Goal: Information Seeking & Learning: Find specific fact

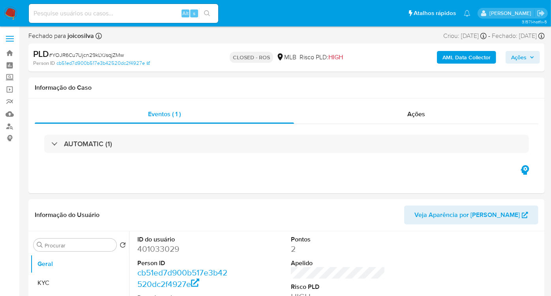
select select "10"
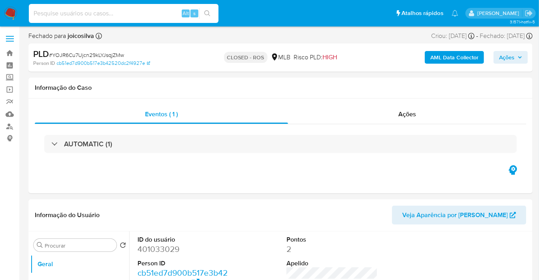
paste input "Jdwm6U9owpxnnxFIK8esUSAF"
type input "Jdwm6U9owpxnnxFIK8esUSAF"
click at [209, 13] on icon "search-icon" at bounding box center [207, 13] width 6 height 6
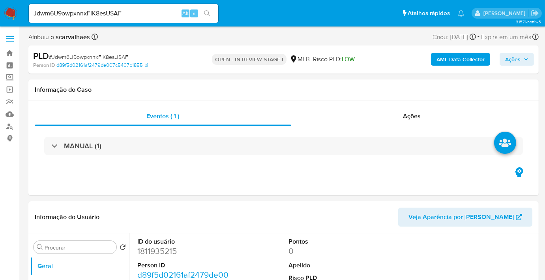
select select "10"
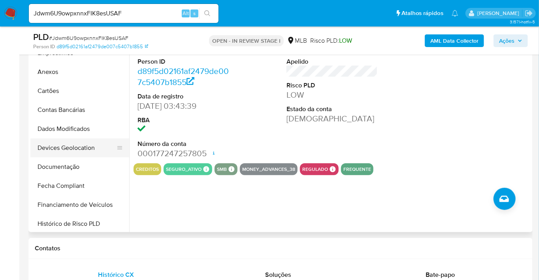
scroll to position [144, 0]
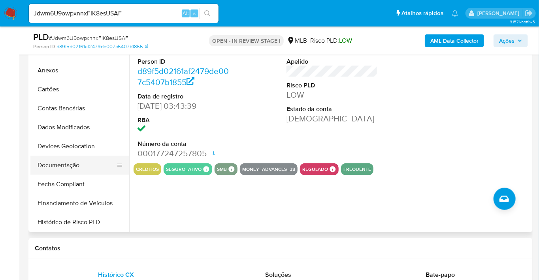
click at [79, 164] on button "Documentação" at bounding box center [76, 165] width 92 height 19
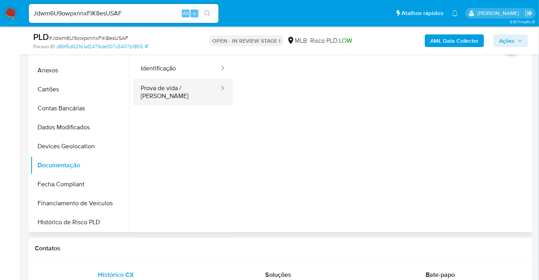
click at [163, 94] on button "Prova de vida / Selfie" at bounding box center [176, 92] width 86 height 27
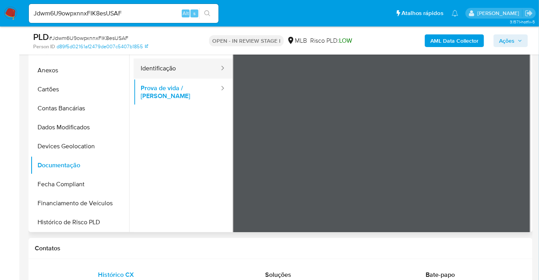
click at [165, 65] on button "Identificação" at bounding box center [176, 68] width 86 height 20
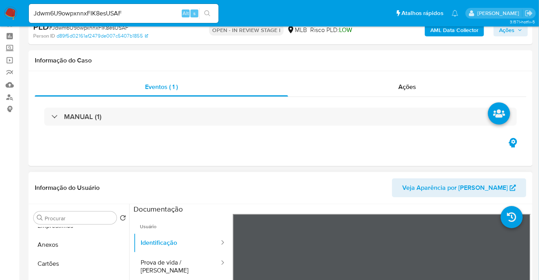
scroll to position [57, 0]
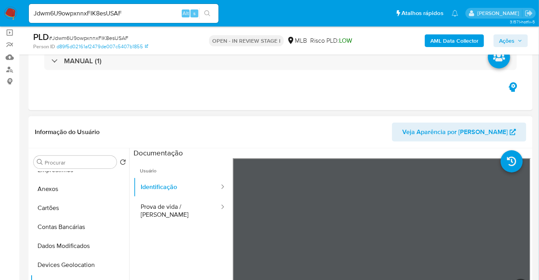
drag, startPoint x: 126, startPoint y: 254, endPoint x: 130, endPoint y: 196, distance: 57.8
click at [130, 196] on div "Procurar Retornar ao pedido padrão Geral KYC Endereços Detalhe da geolocalizaçã…" at bounding box center [280, 249] width 500 height 202
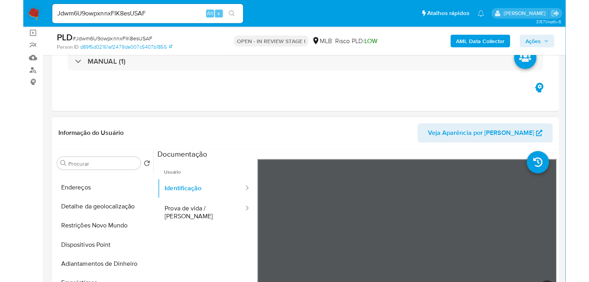
scroll to position [0, 0]
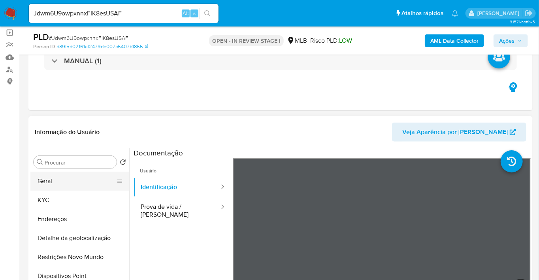
click at [51, 182] on button "Geral" at bounding box center [76, 180] width 92 height 19
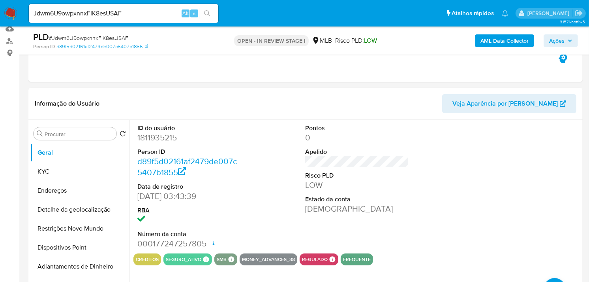
scroll to position [101, 0]
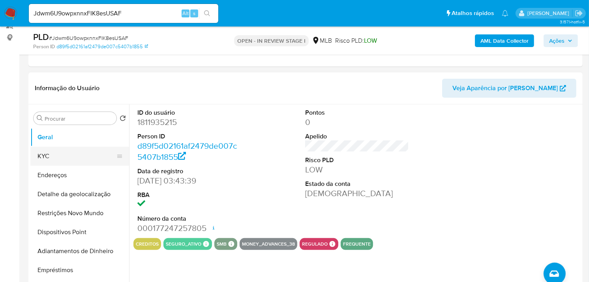
click at [79, 162] on button "KYC" at bounding box center [76, 156] width 92 height 19
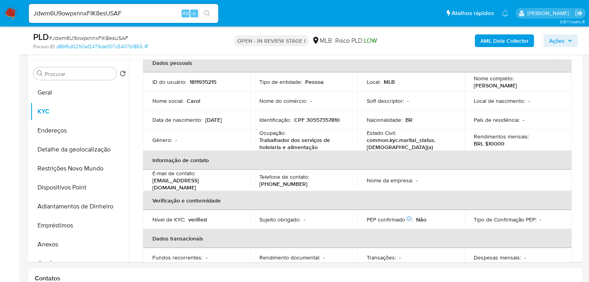
scroll to position [148, 0]
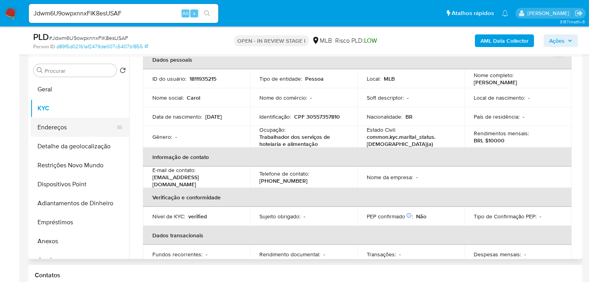
click at [84, 129] on button "Endereços" at bounding box center [76, 127] width 92 height 19
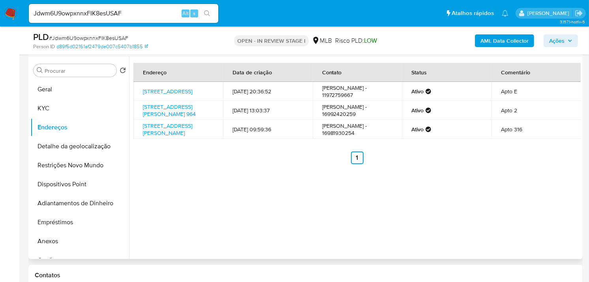
scroll to position [105, 0]
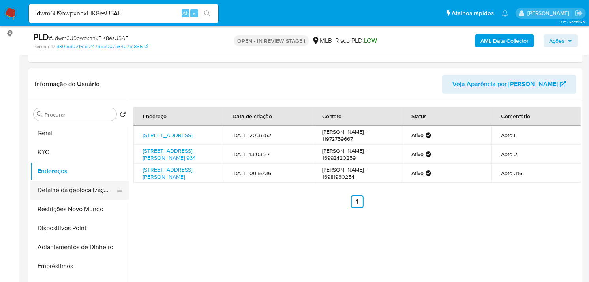
click at [85, 191] on button "Detalhe da geolocalização" at bounding box center [76, 189] width 92 height 19
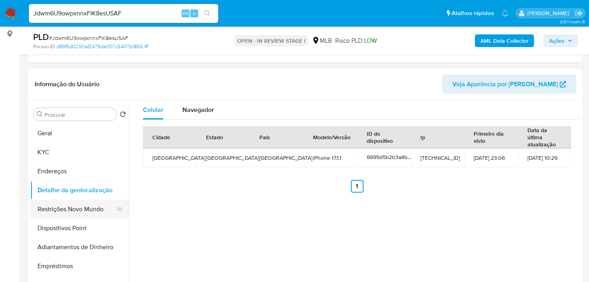
click at [66, 204] on button "Restrições Novo Mundo" at bounding box center [76, 208] width 92 height 19
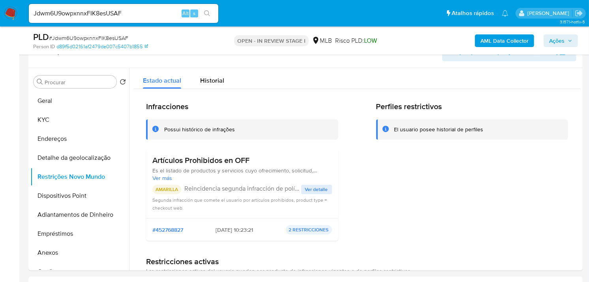
scroll to position [140, 0]
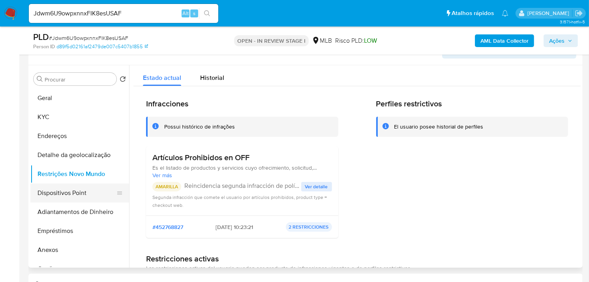
click at [70, 199] on button "Dispositivos Point" at bounding box center [76, 192] width 92 height 19
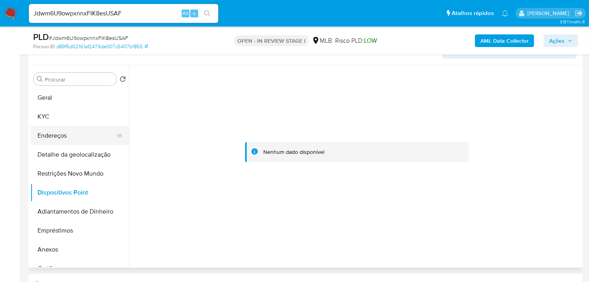
scroll to position [0, 0]
click at [59, 115] on button "KYC" at bounding box center [76, 116] width 92 height 19
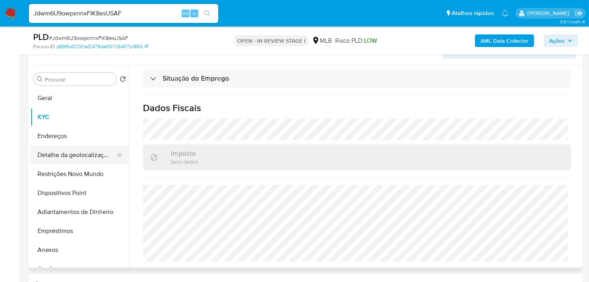
scroll to position [52, 0]
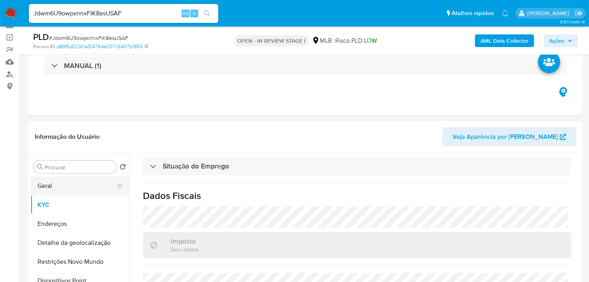
click at [68, 182] on button "Geral" at bounding box center [76, 185] width 92 height 19
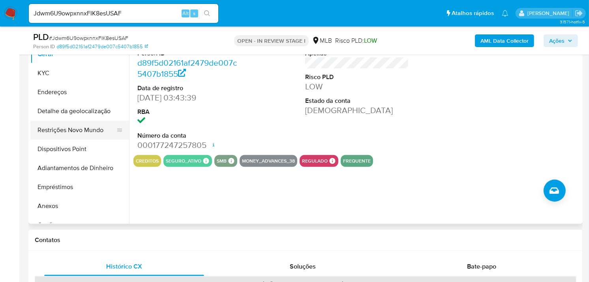
scroll to position [140, 0]
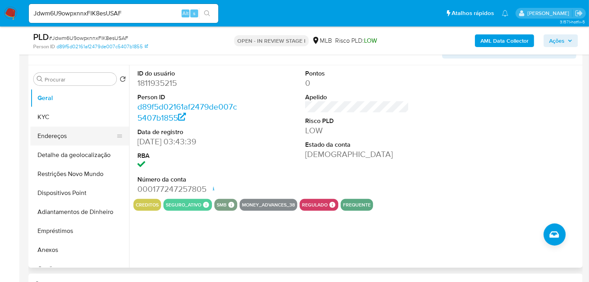
click at [74, 134] on button "Endereços" at bounding box center [76, 135] width 92 height 19
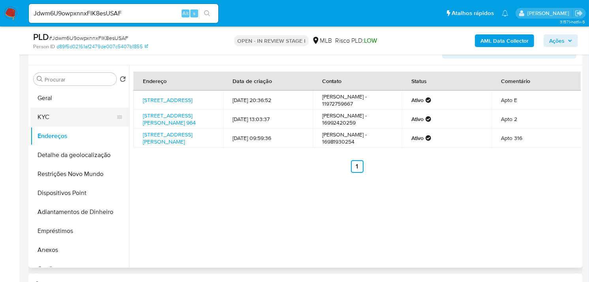
click at [60, 116] on button "KYC" at bounding box center [76, 116] width 92 height 19
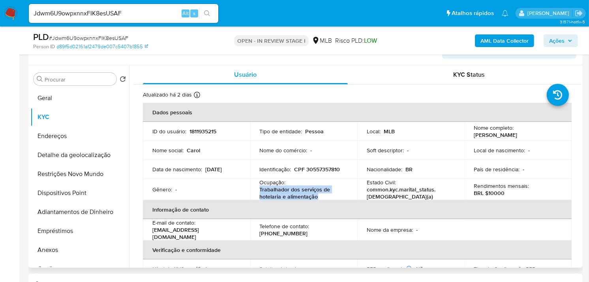
drag, startPoint x: 259, startPoint y: 190, endPoint x: 318, endPoint y: 198, distance: 59.8
click at [318, 198] on p "Trabalhador dos serviços de hotelaria e alimentação" at bounding box center [302, 193] width 85 height 14
drag, startPoint x: 317, startPoint y: 198, endPoint x: 304, endPoint y: 196, distance: 12.4
copy p "Trabalhador dos serviços de hotelaria e alimentação"
click at [65, 133] on button "Endereços" at bounding box center [76, 135] width 92 height 19
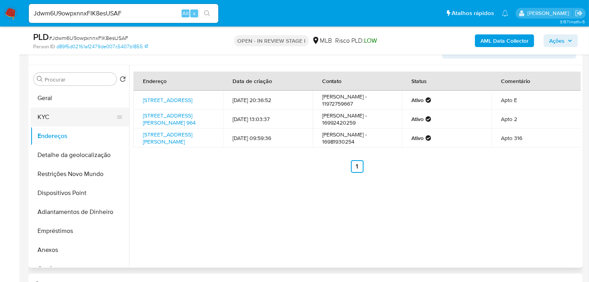
click at [44, 117] on button "KYC" at bounding box center [76, 116] width 92 height 19
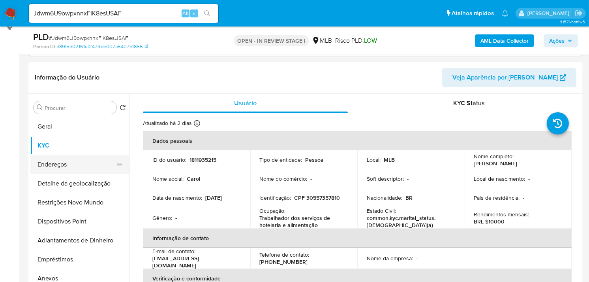
scroll to position [96, 0]
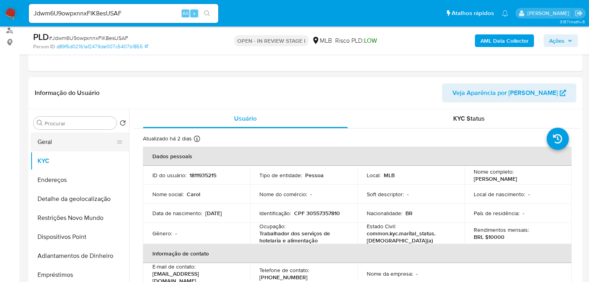
click at [91, 139] on button "Geral" at bounding box center [76, 141] width 92 height 19
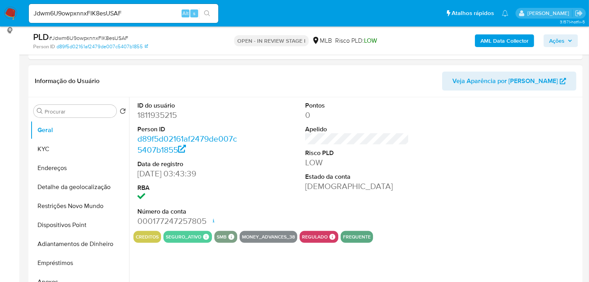
scroll to position [140, 0]
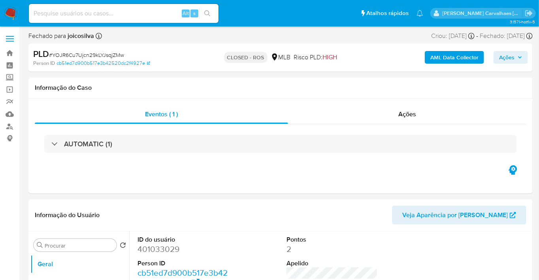
select select "10"
click at [10, 11] on img at bounding box center [10, 13] width 13 height 13
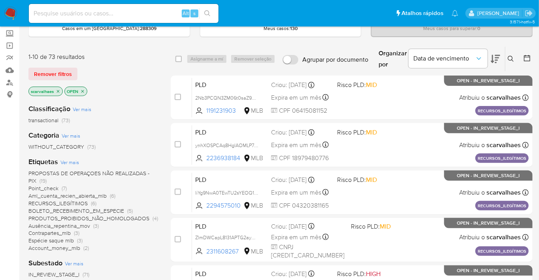
scroll to position [88, 0]
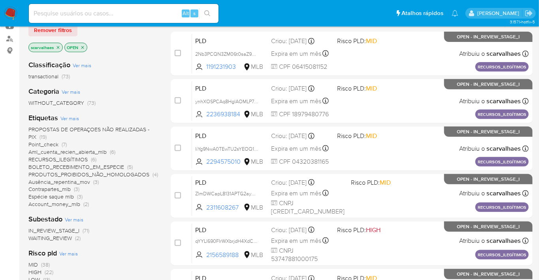
click at [63, 129] on span "PROPOSTAS DE OPERAÇOES NÃO REALIZADAS - PIX" at bounding box center [88, 132] width 121 height 15
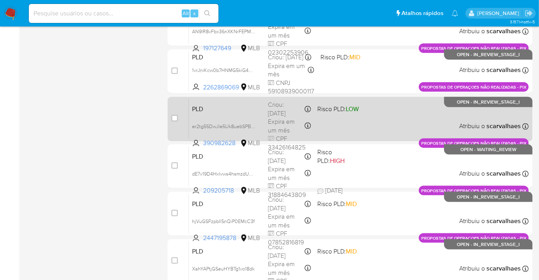
scroll to position [343, 0]
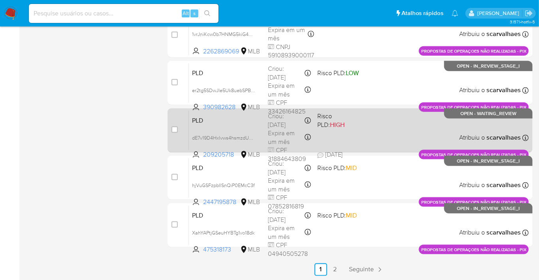
click at [368, 131] on div "PLD dE7v19D4Hxlvws4hsmzdUumM 209205718 MLB Risco PLD: HIGH Criou: 14/08/2025 Cr…" at bounding box center [359, 130] width 340 height 40
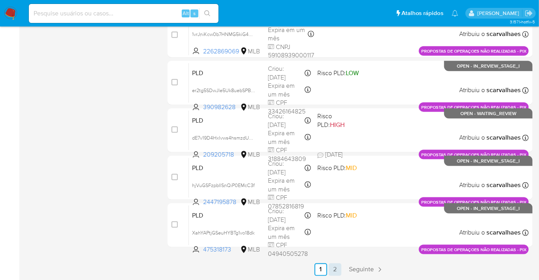
click at [336, 266] on link "2" at bounding box center [335, 269] width 13 height 13
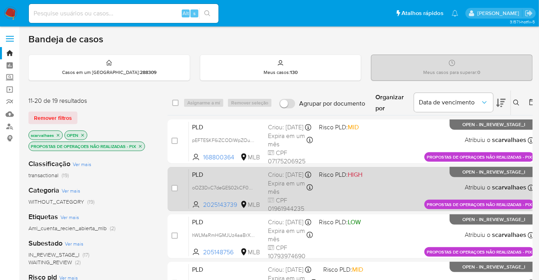
click at [329, 197] on div "PLD oOZ3DxC7deGES02kCF08BRqG 2025143739 MLB Risco PLD: HIGH Criou: 14/08/2025 C…" at bounding box center [361, 189] width 345 height 40
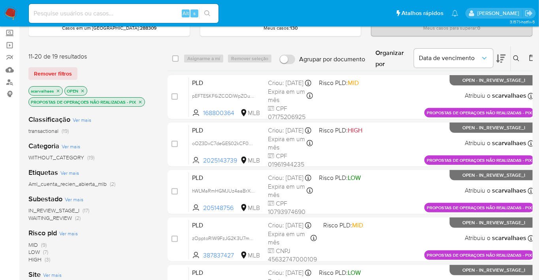
scroll to position [44, 0]
click at [140, 101] on icon "close-filter" at bounding box center [140, 102] width 3 height 3
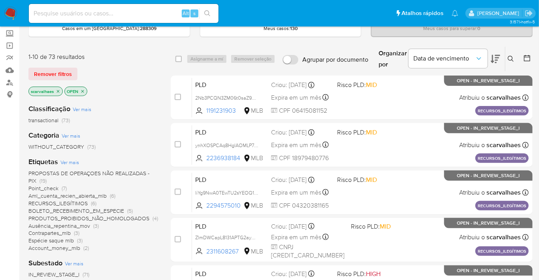
click at [57, 247] on span "Account_money_mlb" at bounding box center [54, 248] width 52 height 8
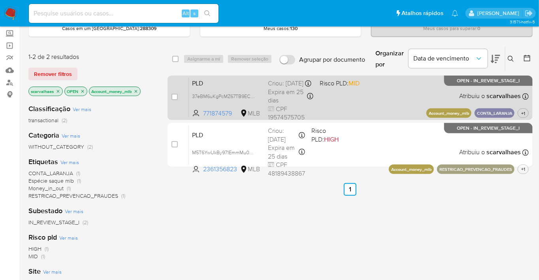
click at [360, 105] on div "PLD 37eBM6uKgPcMZ67TB9ECppcu 771874579 MLB Risco PLD: MID Criou: 12/08/2025 Cri…" at bounding box center [359, 97] width 340 height 40
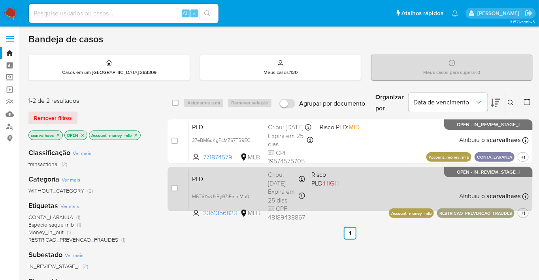
click at [350, 195] on div "PLD M5T6YwUkBy971EmmMu0PQ4oX 2361356823 MLB Risco PLD: HIGH Criou: 12/08/2025 C…" at bounding box center [359, 189] width 340 height 40
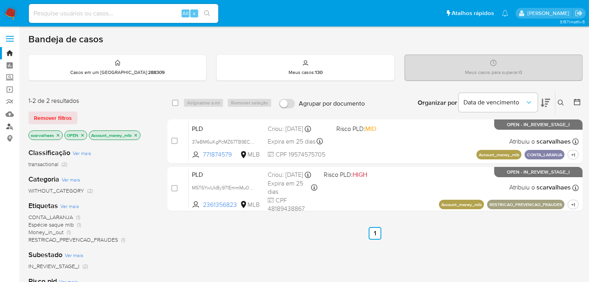
click at [10, 128] on link "Localizador de pessoas" at bounding box center [47, 126] width 94 height 12
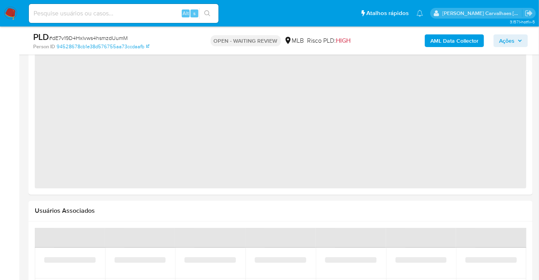
scroll to position [811, 0]
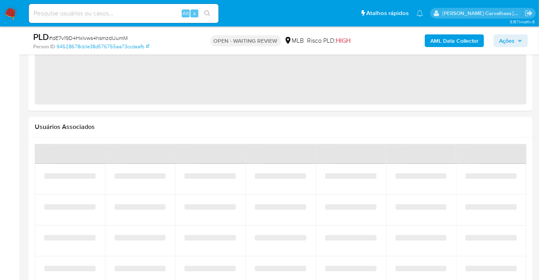
select select "10"
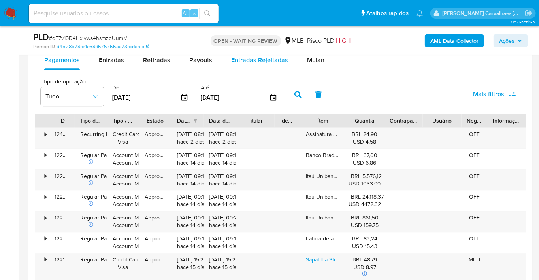
click at [247, 60] on span "Entradas Rejeitadas" at bounding box center [259, 59] width 57 height 9
select select "10"
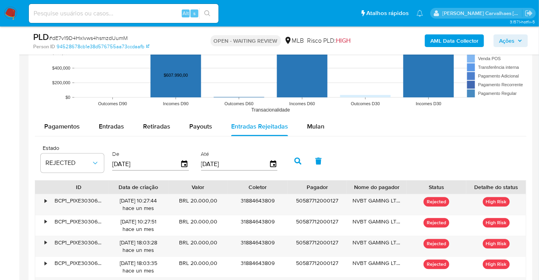
scroll to position [746, 0]
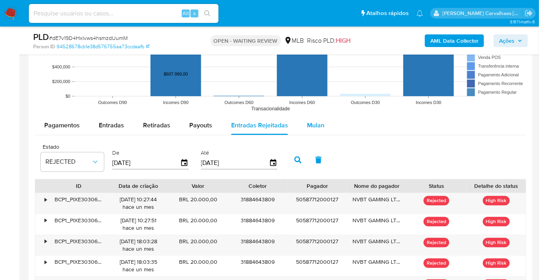
click at [309, 126] on span "Mulan" at bounding box center [315, 124] width 17 height 9
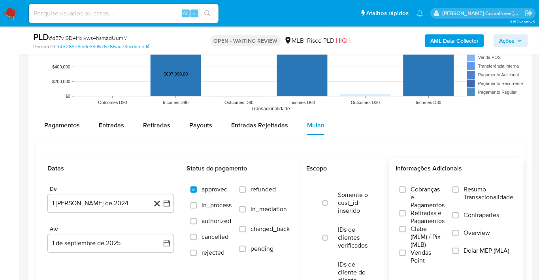
click at [458, 194] on label "Resumo Transacionalidade" at bounding box center [482, 198] width 61 height 26
click at [458, 192] on input "Resumo Transacionalidade" at bounding box center [455, 189] width 6 height 6
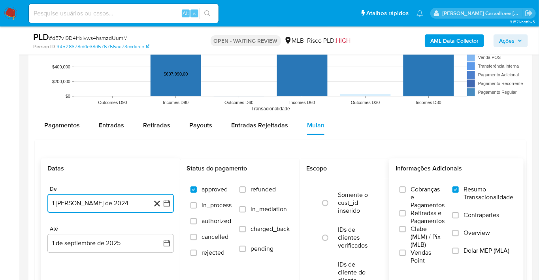
click at [165, 205] on icon "button" at bounding box center [167, 203] width 8 height 8
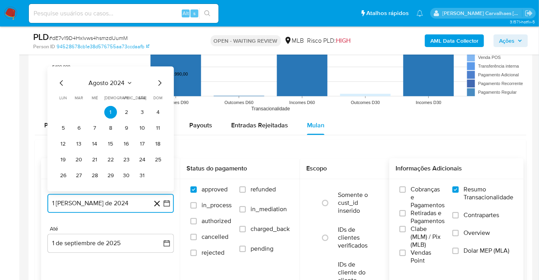
click at [161, 86] on icon "Mes siguiente" at bounding box center [159, 82] width 9 height 9
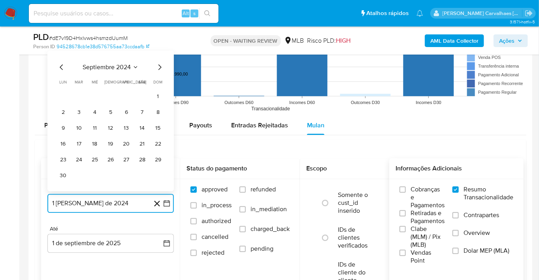
click at [161, 68] on icon "Mes siguiente" at bounding box center [159, 66] width 9 height 9
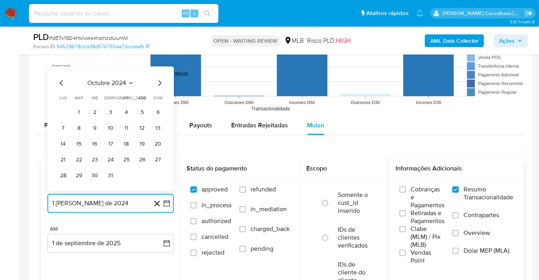
click at [157, 82] on icon "Mes siguiente" at bounding box center [159, 82] width 9 height 9
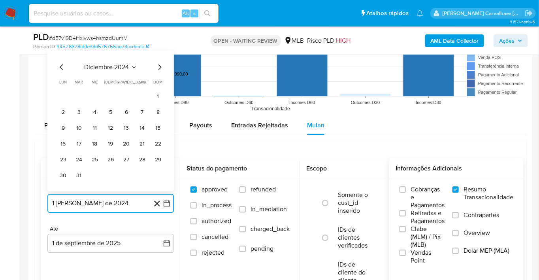
click at [157, 70] on icon "Mes siguiente" at bounding box center [159, 66] width 9 height 9
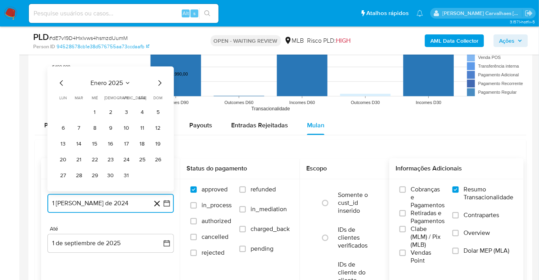
click at [157, 82] on icon "Mes siguiente" at bounding box center [159, 82] width 9 height 9
click at [158, 86] on icon "Mes siguiente" at bounding box center [159, 82] width 9 height 9
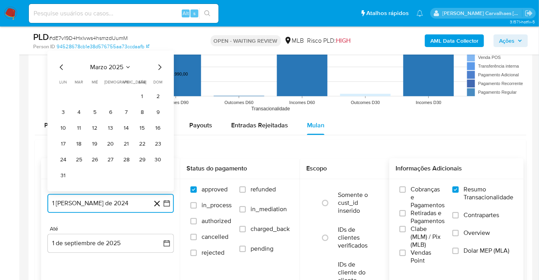
click at [160, 67] on icon "Mes siguiente" at bounding box center [159, 66] width 9 height 9
click at [160, 81] on icon "Mes siguiente" at bounding box center [159, 82] width 9 height 9
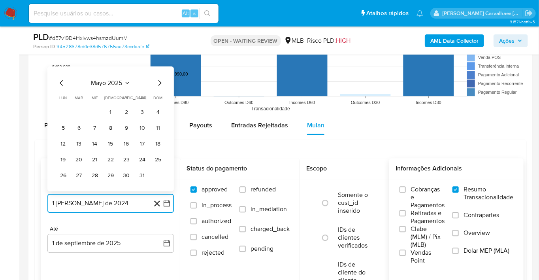
click at [160, 81] on icon "Mes siguiente" at bounding box center [159, 82] width 9 height 9
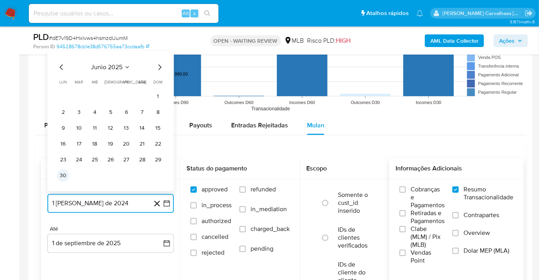
click at [64, 176] on button "30" at bounding box center [63, 175] width 13 height 13
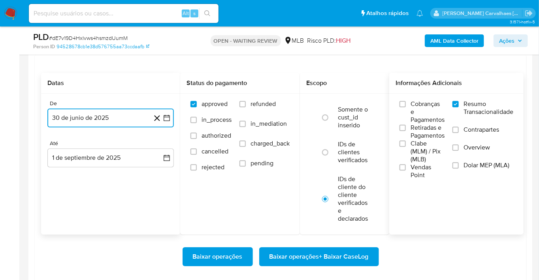
scroll to position [834, 0]
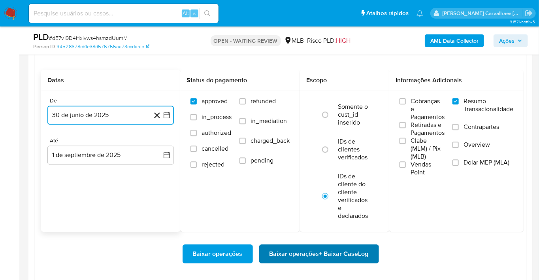
click at [307, 252] on span "Baixar operações + Baixar CaseLog" at bounding box center [318, 253] width 99 height 17
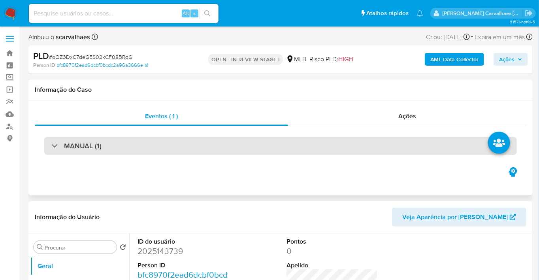
select select "10"
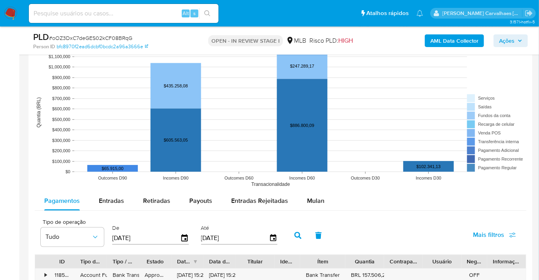
scroll to position [746, 0]
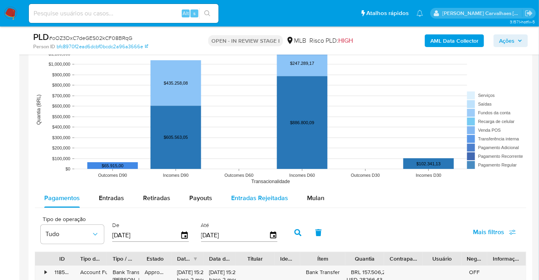
click at [266, 197] on span "Entradas Rejeitadas" at bounding box center [259, 197] width 57 height 9
select select "10"
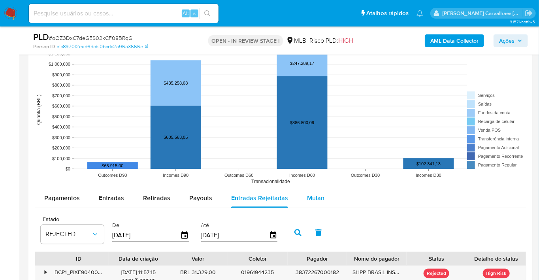
click at [309, 200] on span "Mulan" at bounding box center [315, 197] width 17 height 9
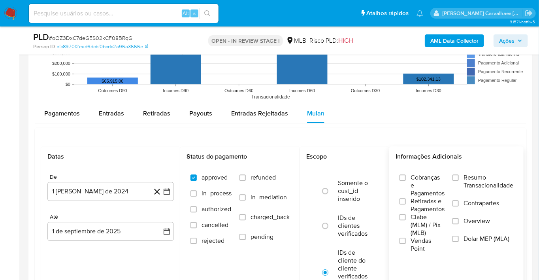
scroll to position [834, 0]
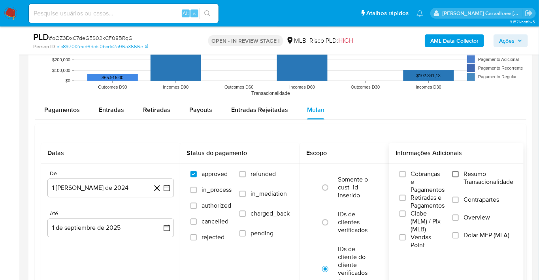
click at [457, 174] on input "Resumo Transacionalidade" at bounding box center [455, 174] width 6 height 6
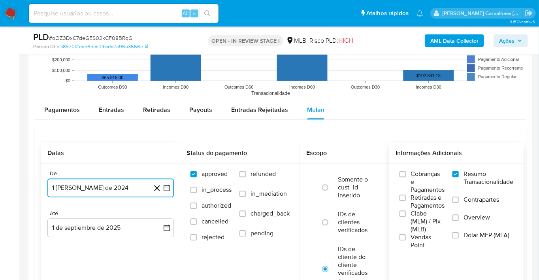
click at [167, 189] on icon "button" at bounding box center [167, 188] width 8 height 8
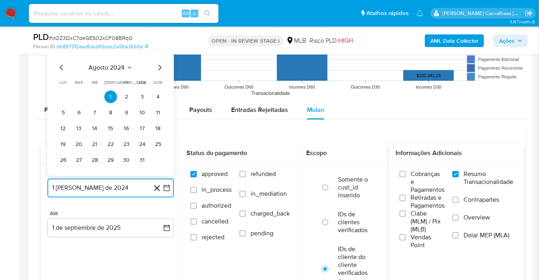
click at [162, 68] on icon "Mes siguiente" at bounding box center [159, 66] width 9 height 9
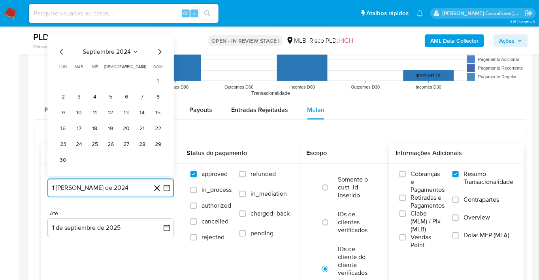
click at [160, 51] on icon "Mes siguiente" at bounding box center [159, 51] width 9 height 9
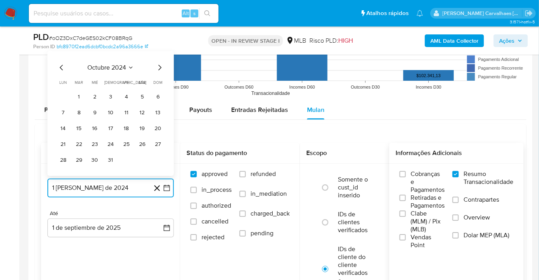
click at [157, 68] on icon "Mes siguiente" at bounding box center [159, 66] width 9 height 9
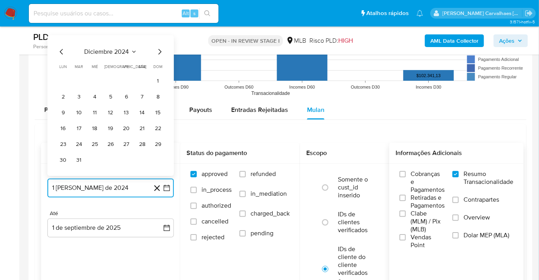
click at [158, 55] on icon "Mes siguiente" at bounding box center [159, 51] width 9 height 9
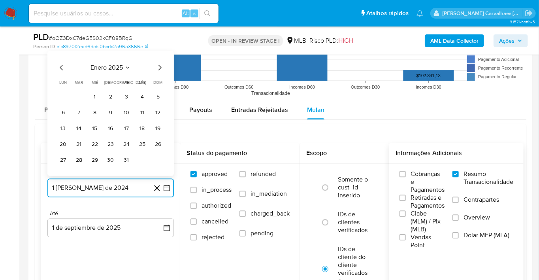
click at [159, 67] on icon "Mes siguiente" at bounding box center [159, 66] width 9 height 9
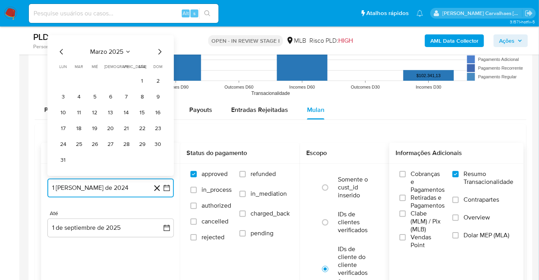
click at [159, 52] on icon "Mes siguiente" at bounding box center [159, 51] width 9 height 9
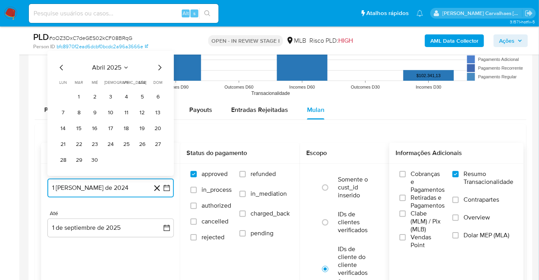
click at [160, 66] on icon "Mes siguiente" at bounding box center [159, 66] width 9 height 9
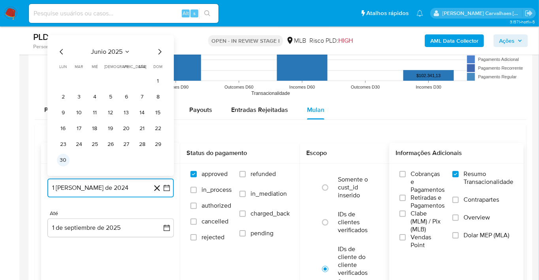
click at [62, 160] on button "30" at bounding box center [63, 159] width 13 height 13
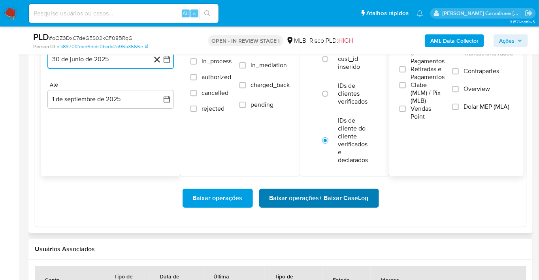
scroll to position [965, 0]
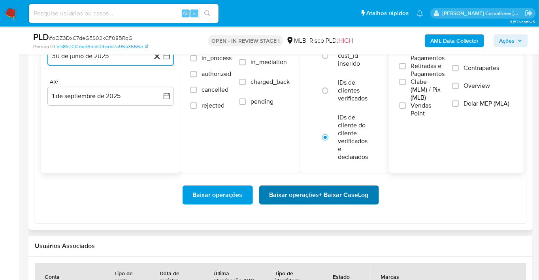
click at [295, 196] on span "Baixar operações + Baixar CaseLog" at bounding box center [318, 194] width 99 height 17
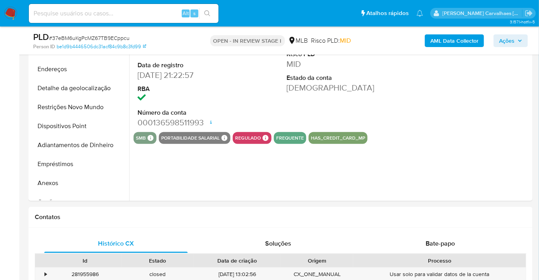
select select "10"
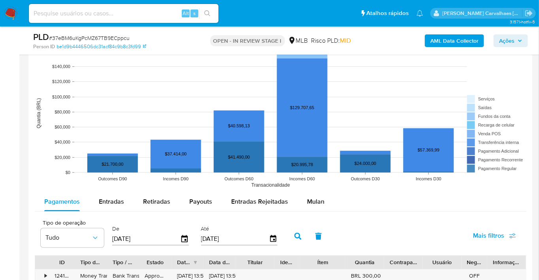
scroll to position [702, 0]
click at [317, 200] on span "Mulan" at bounding box center [315, 200] width 17 height 9
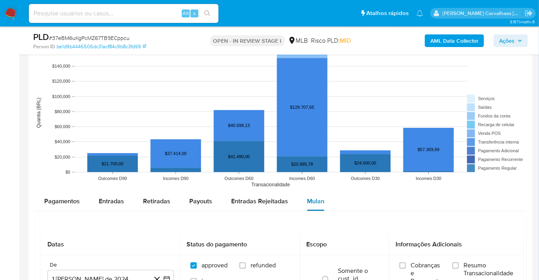
scroll to position [790, 0]
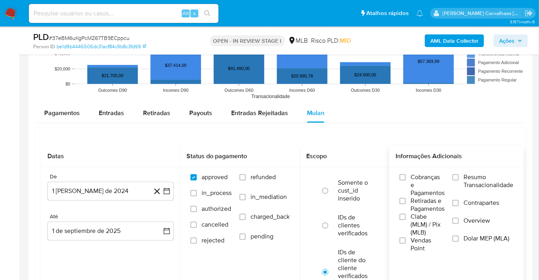
click at [458, 174] on label "Resumo Transacionalidade" at bounding box center [482, 186] width 61 height 26
click at [458, 174] on input "Resumo Transacionalidade" at bounding box center [455, 177] width 6 height 6
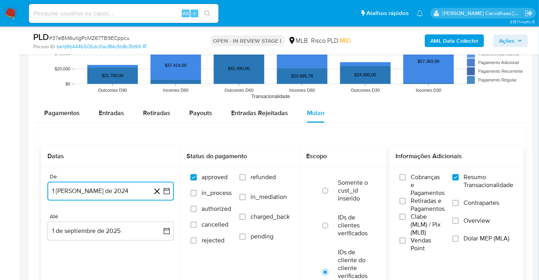
click at [167, 190] on icon "button" at bounding box center [167, 191] width 8 height 8
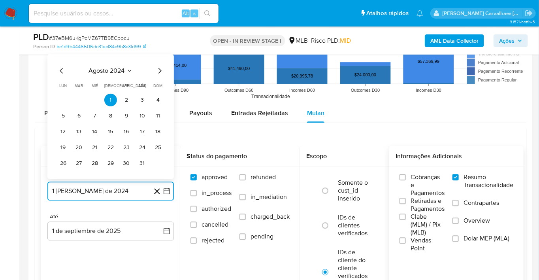
click at [158, 72] on icon "Mes siguiente" at bounding box center [159, 70] width 9 height 9
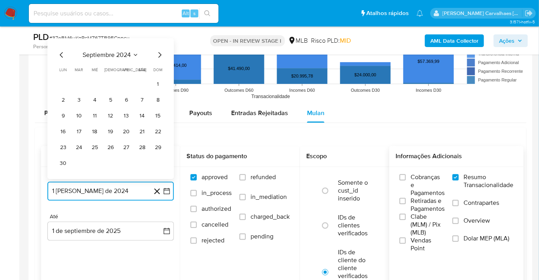
click at [156, 56] on icon "Mes siguiente" at bounding box center [159, 54] width 9 height 9
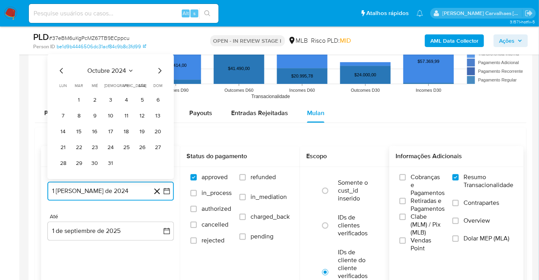
click at [159, 73] on icon "Mes siguiente" at bounding box center [159, 70] width 9 height 9
click at [158, 72] on icon "Mes siguiente" at bounding box center [159, 70] width 9 height 9
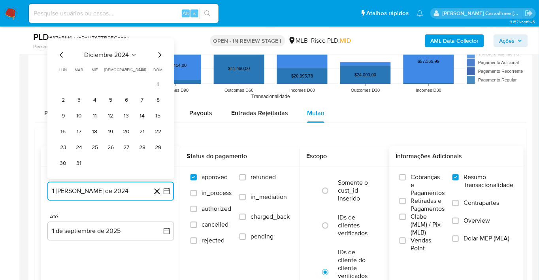
click at [158, 55] on icon "Mes siguiente" at bounding box center [159, 54] width 9 height 9
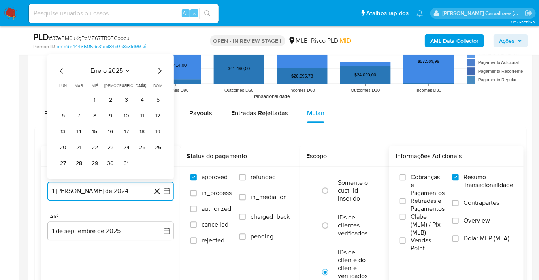
click at [159, 71] on icon "Mes siguiente" at bounding box center [159, 70] width 9 height 9
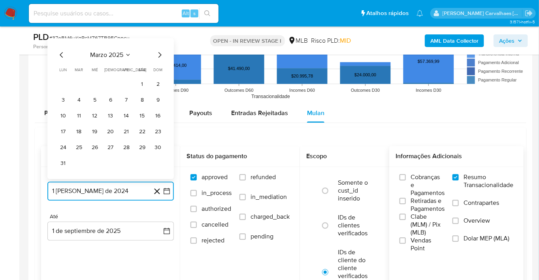
click at [158, 56] on icon "Mes siguiente" at bounding box center [159, 54] width 9 height 9
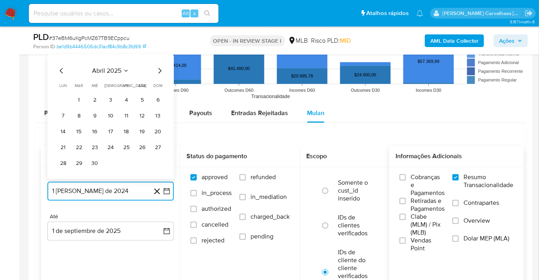
click at [160, 69] on icon "Mes siguiente" at bounding box center [159, 70] width 9 height 9
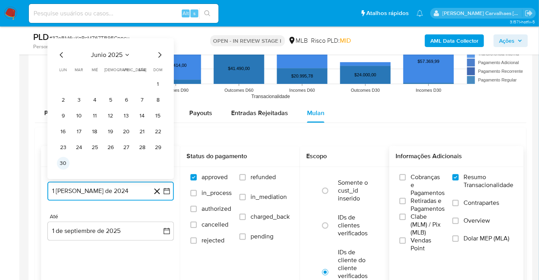
click at [58, 164] on button "30" at bounding box center [63, 162] width 13 height 13
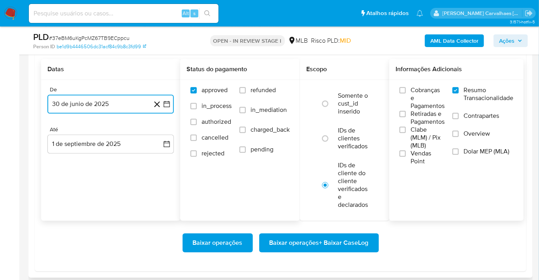
scroll to position [877, 0]
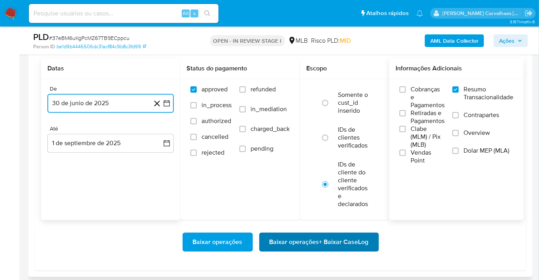
click at [281, 238] on span "Baixar operações + Baixar CaseLog" at bounding box center [318, 241] width 99 height 17
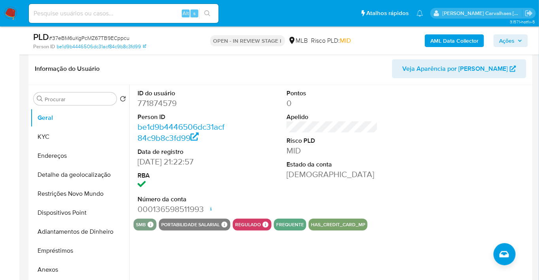
scroll to position [131, 0]
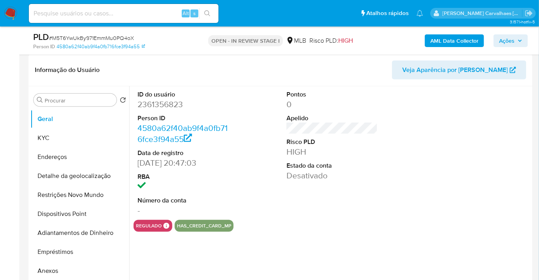
select select "10"
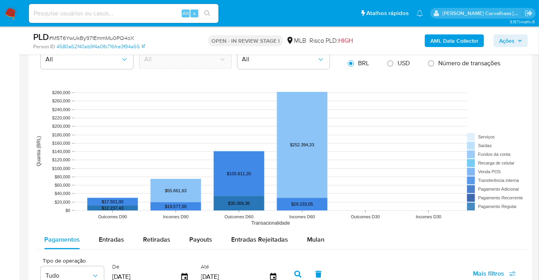
scroll to position [746, 0]
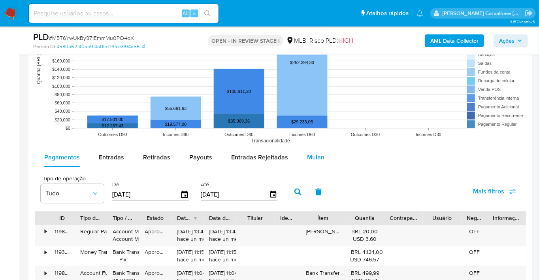
click at [310, 159] on span "Mulan" at bounding box center [315, 156] width 17 height 9
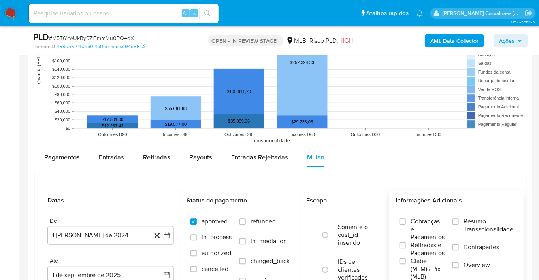
scroll to position [834, 0]
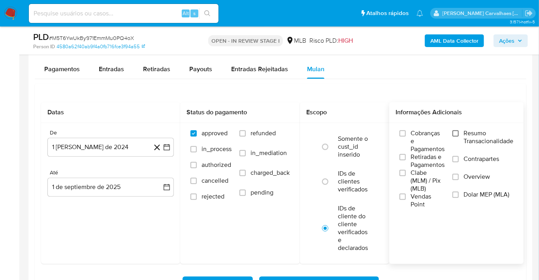
click at [458, 135] on input "Resumo Transacionalidade" at bounding box center [455, 133] width 6 height 6
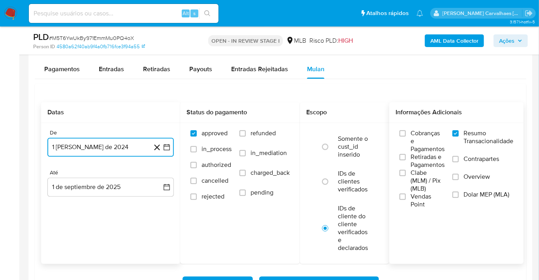
click at [169, 147] on icon "button" at bounding box center [166, 147] width 6 height 6
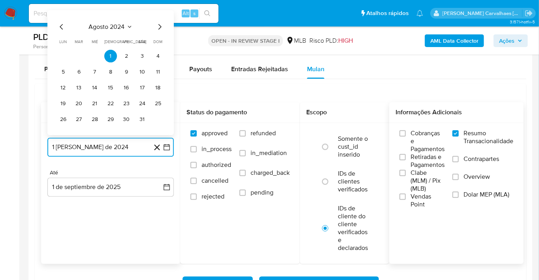
click at [159, 26] on icon "Mes siguiente" at bounding box center [159, 26] width 9 height 9
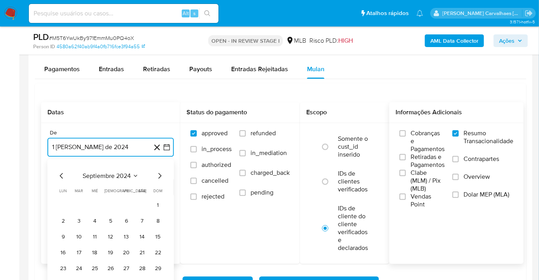
click at [159, 178] on icon "Mes siguiente" at bounding box center [159, 175] width 9 height 9
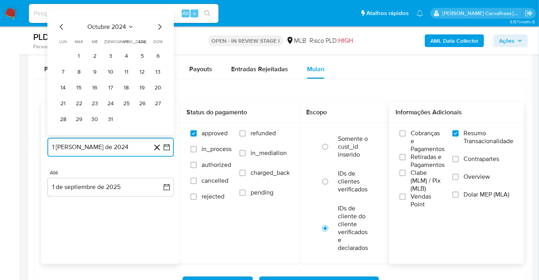
click at [160, 28] on icon "Mes siguiente" at bounding box center [159, 27] width 3 height 6
click at [159, 25] on icon "Mes siguiente" at bounding box center [159, 26] width 9 height 9
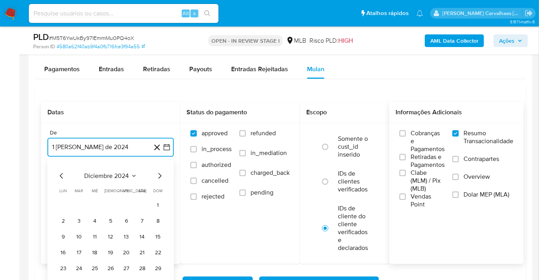
click at [159, 177] on icon "Mes siguiente" at bounding box center [159, 175] width 9 height 9
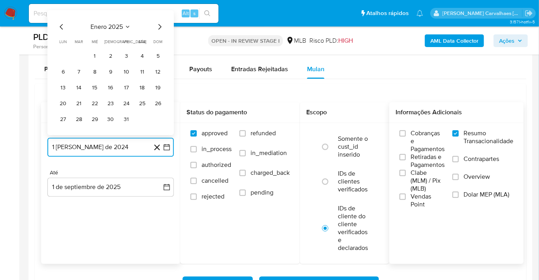
click at [158, 28] on icon "Mes siguiente" at bounding box center [159, 26] width 9 height 9
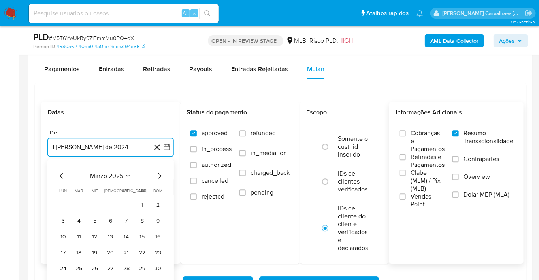
click at [158, 175] on icon "Mes siguiente" at bounding box center [159, 175] width 9 height 9
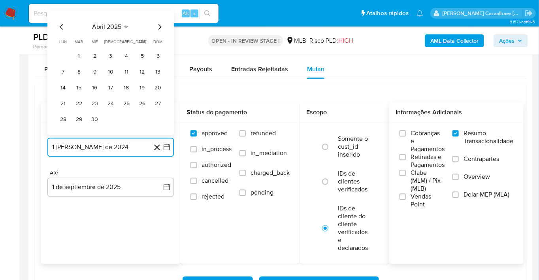
click at [160, 27] on icon "Mes siguiente" at bounding box center [159, 26] width 9 height 9
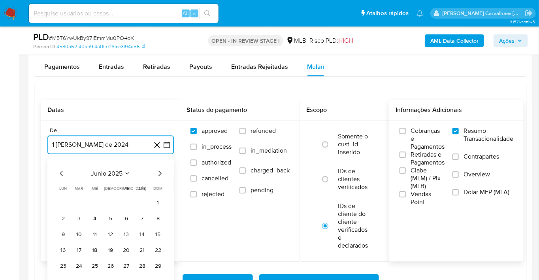
scroll to position [877, 0]
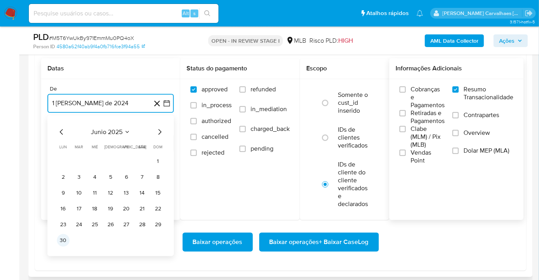
click at [61, 243] on button "30" at bounding box center [63, 239] width 13 height 13
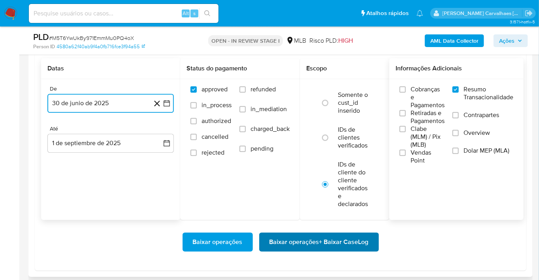
click at [294, 247] on span "Baixar operações + Baixar CaseLog" at bounding box center [318, 241] width 99 height 17
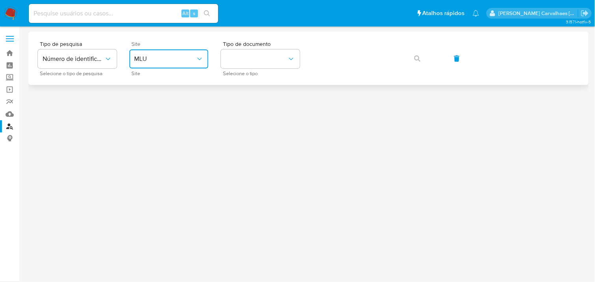
click at [165, 52] on button "MLU" at bounding box center [169, 58] width 79 height 19
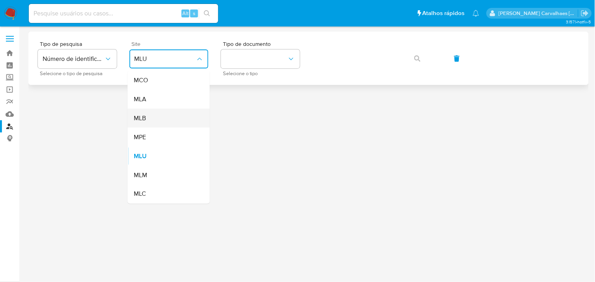
click at [159, 116] on div "MLB" at bounding box center [166, 118] width 65 height 19
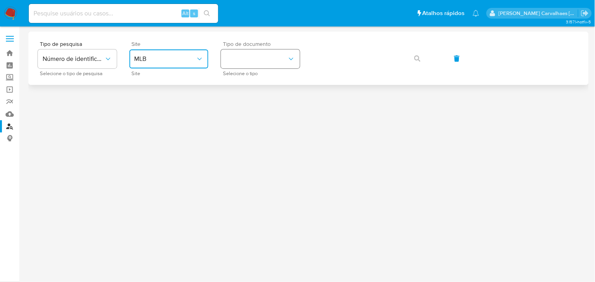
click at [244, 66] on button "identificationType" at bounding box center [260, 58] width 79 height 19
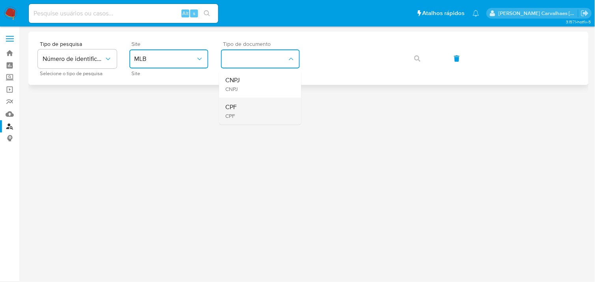
click at [248, 104] on div "CPF CPF" at bounding box center [258, 111] width 65 height 27
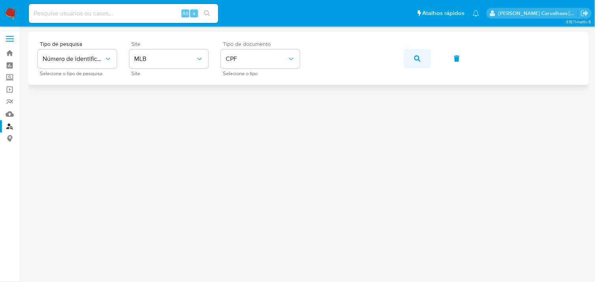
click at [417, 61] on icon "button" at bounding box center [418, 58] width 6 height 6
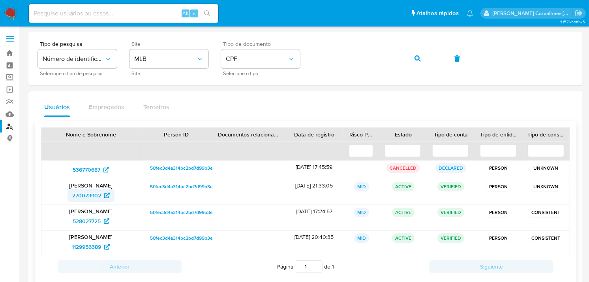
click at [92, 192] on span "270073902" at bounding box center [86, 195] width 29 height 13
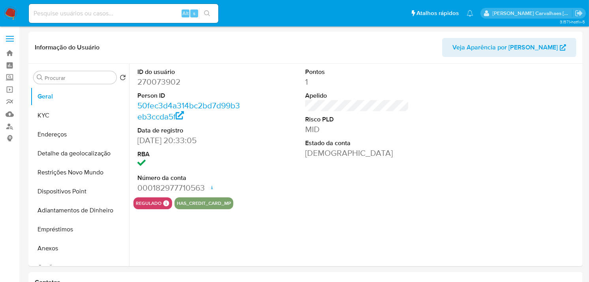
select select "10"
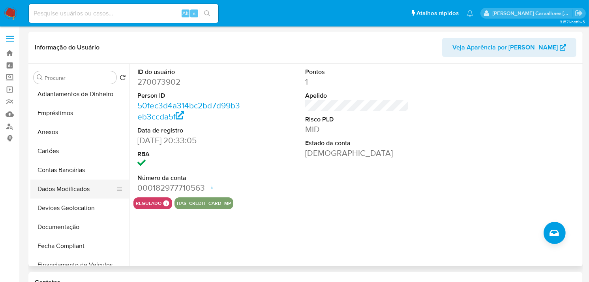
scroll to position [131, 0]
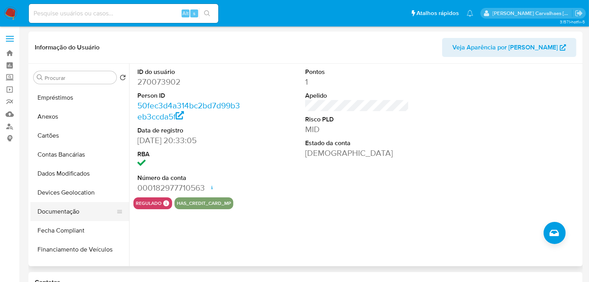
click at [85, 211] on button "Documentação" at bounding box center [76, 211] width 92 height 19
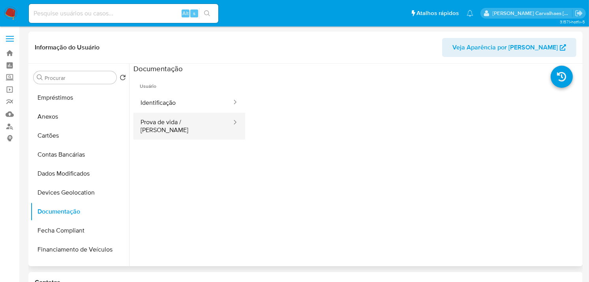
click at [171, 123] on button "Prova de vida / [PERSON_NAME]" at bounding box center [182, 126] width 99 height 27
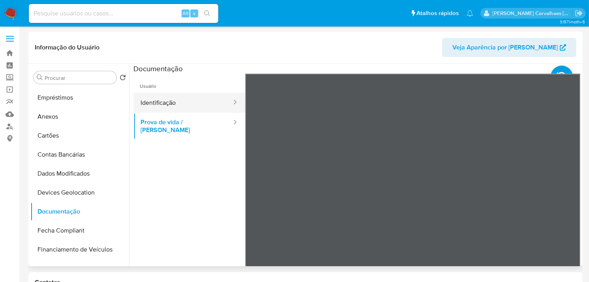
click at [148, 97] on button "Identificação" at bounding box center [182, 102] width 99 height 20
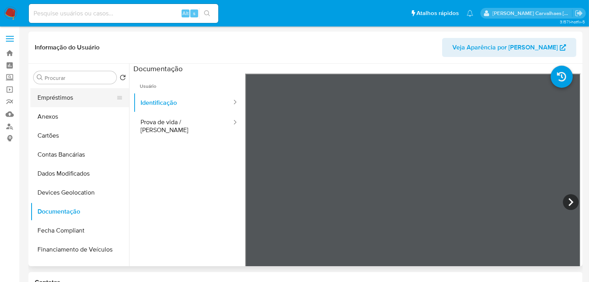
click at [64, 98] on button "Empréstimos" at bounding box center [76, 97] width 92 height 19
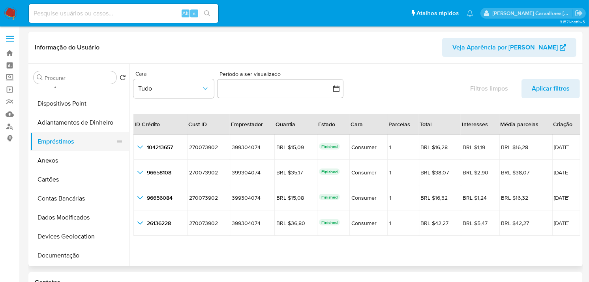
scroll to position [0, 0]
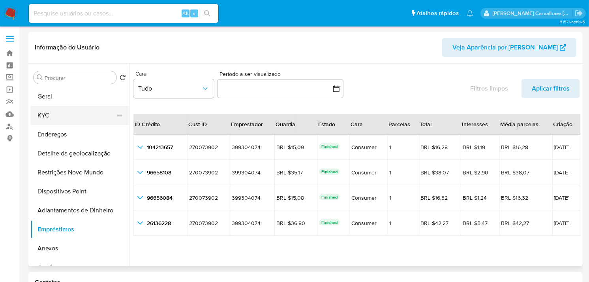
click at [60, 116] on button "KYC" at bounding box center [76, 115] width 92 height 19
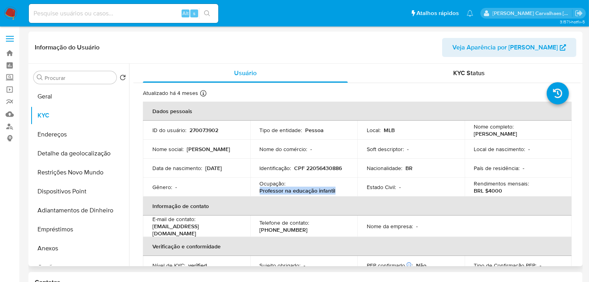
drag, startPoint x: 258, startPoint y: 190, endPoint x: 336, endPoint y: 190, distance: 78.2
click at [336, 190] on td "Ocupação : Professor na educação infantil" at bounding box center [303, 186] width 107 height 19
drag, startPoint x: 335, startPoint y: 190, endPoint x: 328, endPoint y: 191, distance: 7.1
copy p "Professor na educação infantil"
